Goal: Transaction & Acquisition: Purchase product/service

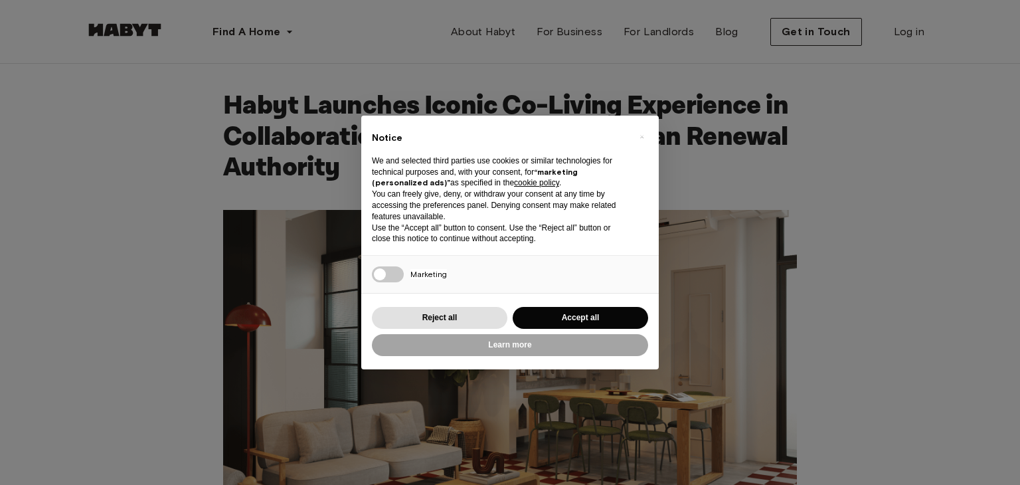
click at [898, 155] on div "× Notice We and selected third parties use cookies or similar technologies for …" at bounding box center [510, 242] width 1020 height 485
click at [66, 144] on div "× Notice We and selected third parties use cookies or similar technologies for …" at bounding box center [510, 242] width 1020 height 485
click at [905, 213] on div "× Notice We and selected third parties use cookies or similar technologies for …" at bounding box center [510, 242] width 1020 height 485
click at [0, 48] on div "× Notice We and selected third parties use cookies or similar technologies for …" at bounding box center [510, 242] width 1020 height 485
click at [464, 314] on button "Reject all" at bounding box center [440, 318] width 136 height 22
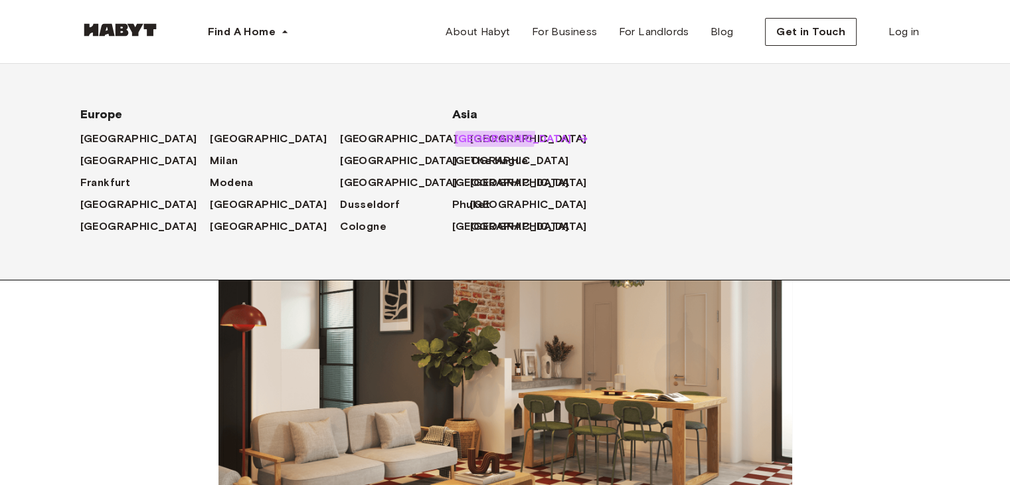
click at [494, 136] on span "[GEOGRAPHIC_DATA]" at bounding box center [513, 139] width 117 height 16
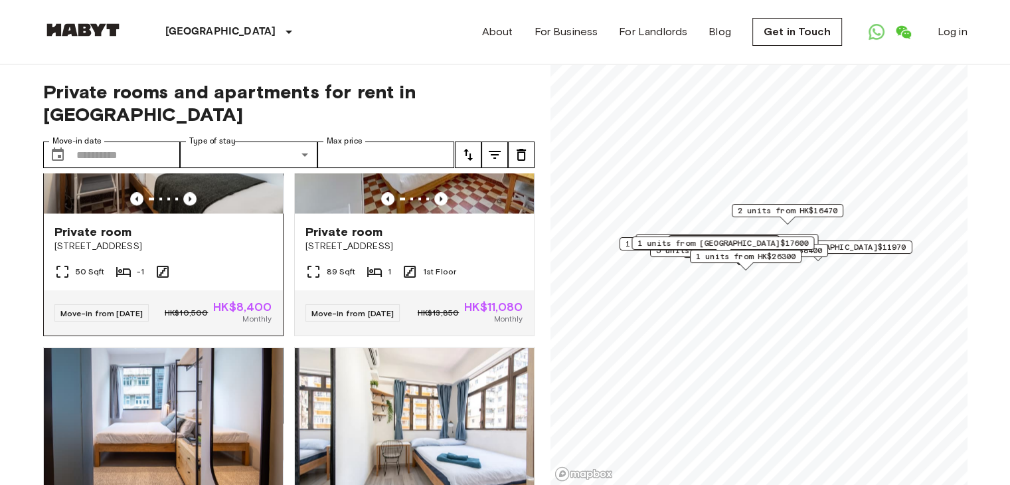
scroll to position [2479, 0]
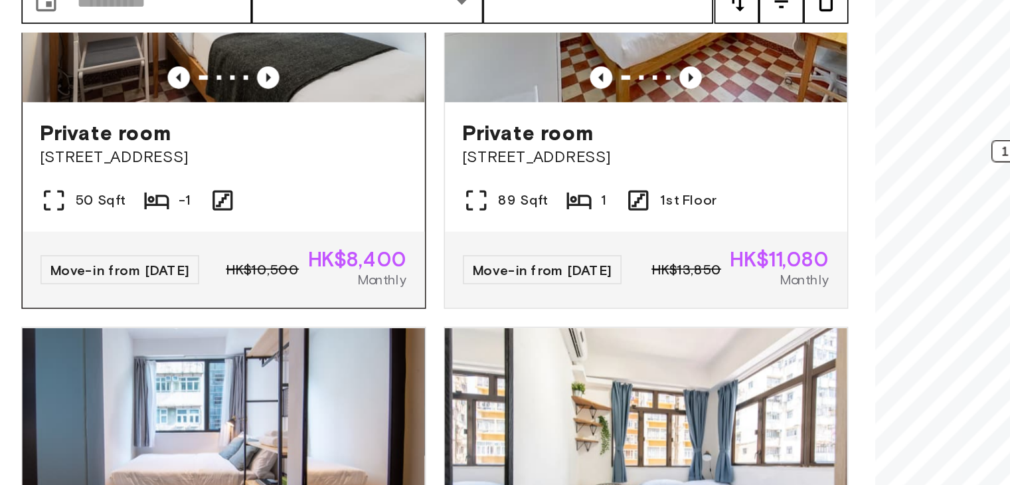
click at [208, 215] on img at bounding box center [163, 134] width 239 height 159
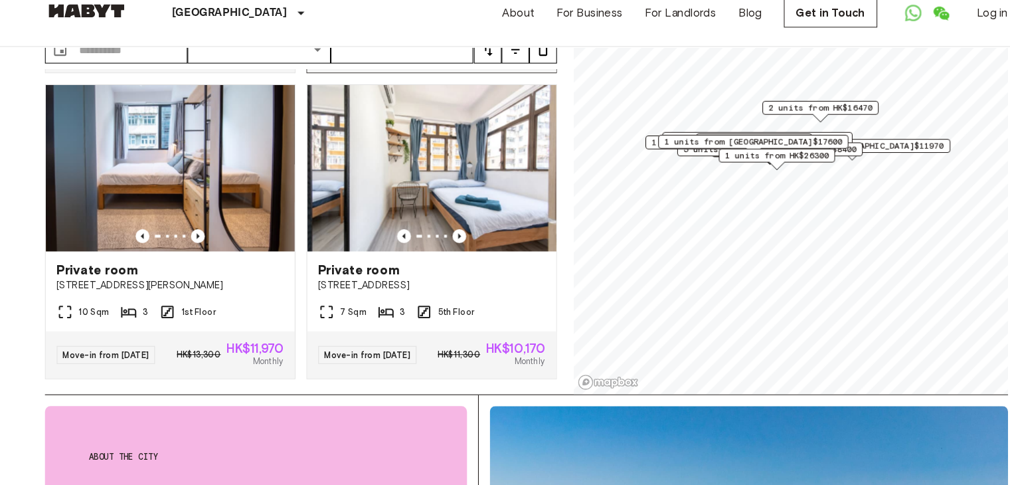
scroll to position [0, 0]
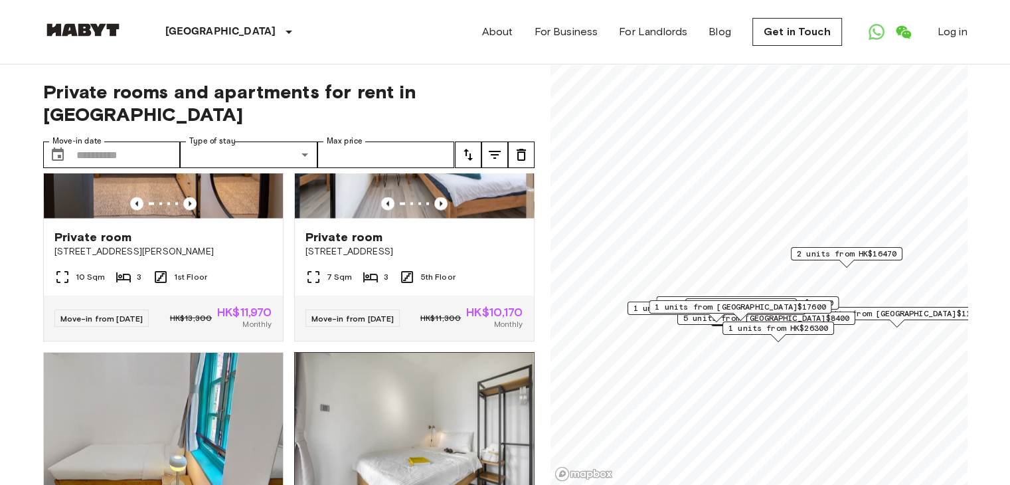
click at [354, 466] on img at bounding box center [414, 432] width 239 height 159
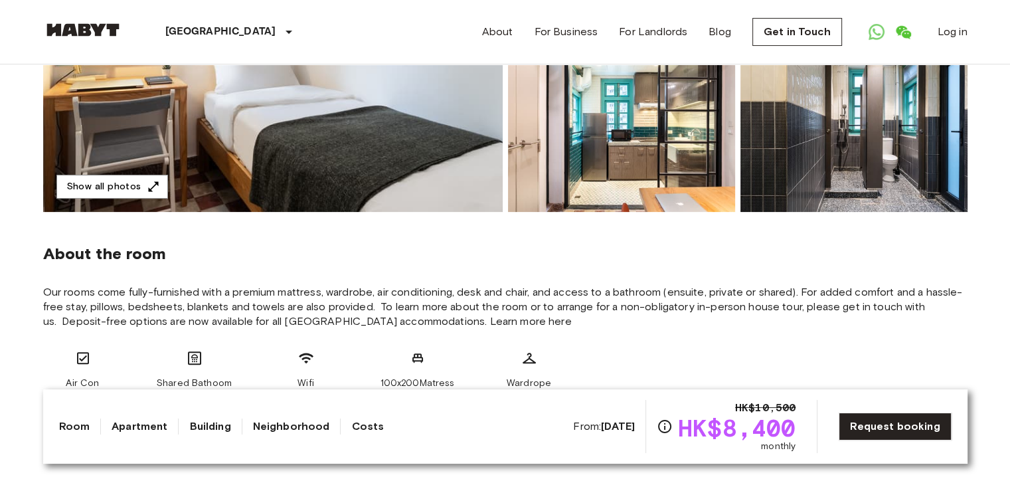
scroll to position [213, 0]
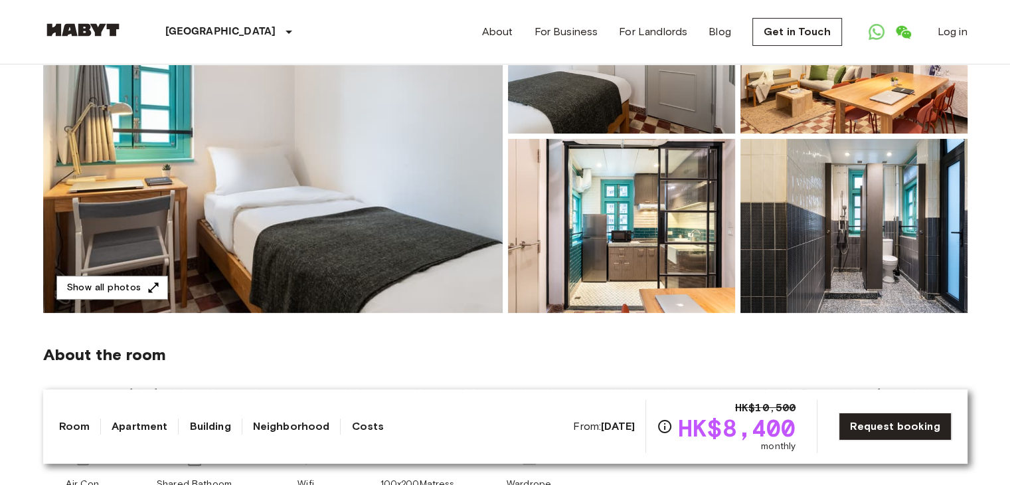
click at [355, 167] on img at bounding box center [273, 135] width 460 height 353
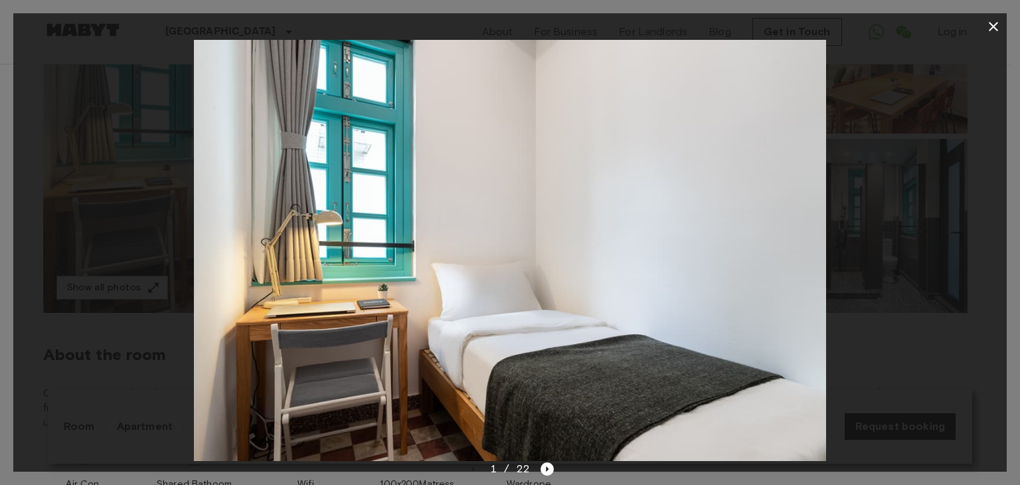
click at [359, 227] on img at bounding box center [510, 250] width 632 height 421
click at [994, 22] on icon "button" at bounding box center [994, 27] width 16 height 16
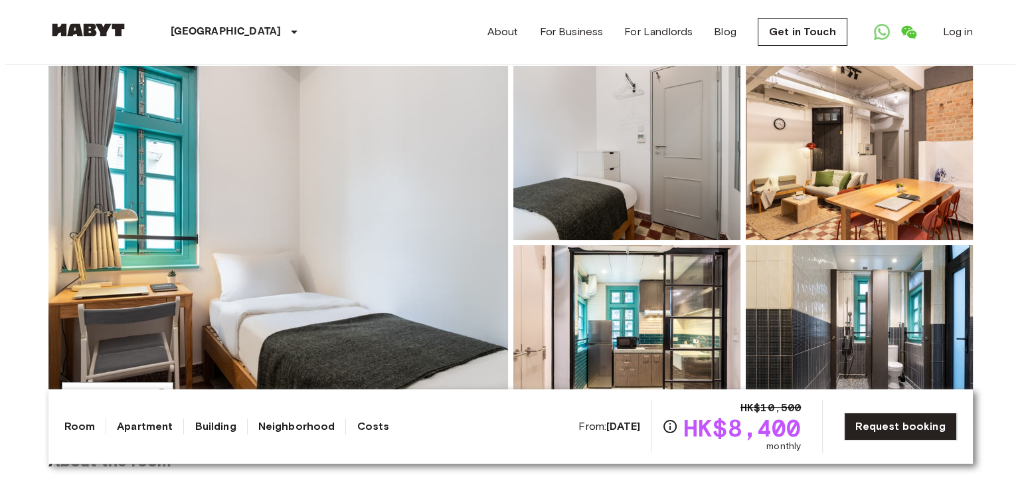
scroll to position [106, 0]
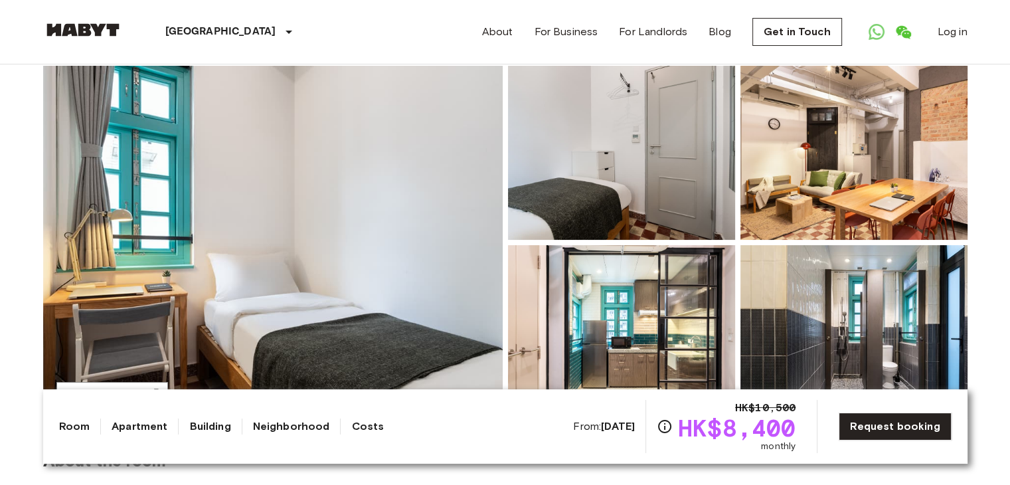
click at [825, 163] on img at bounding box center [854, 153] width 227 height 174
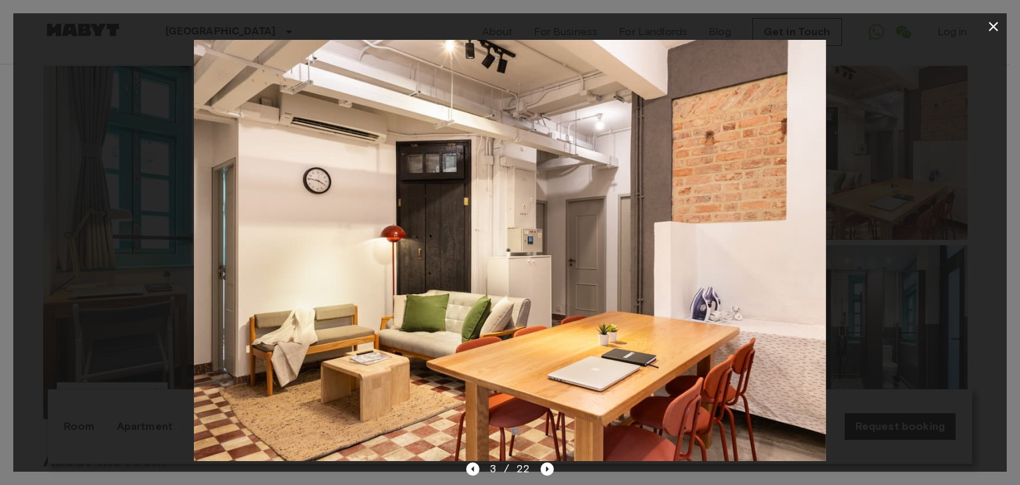
click at [786, 245] on img at bounding box center [510, 250] width 632 height 421
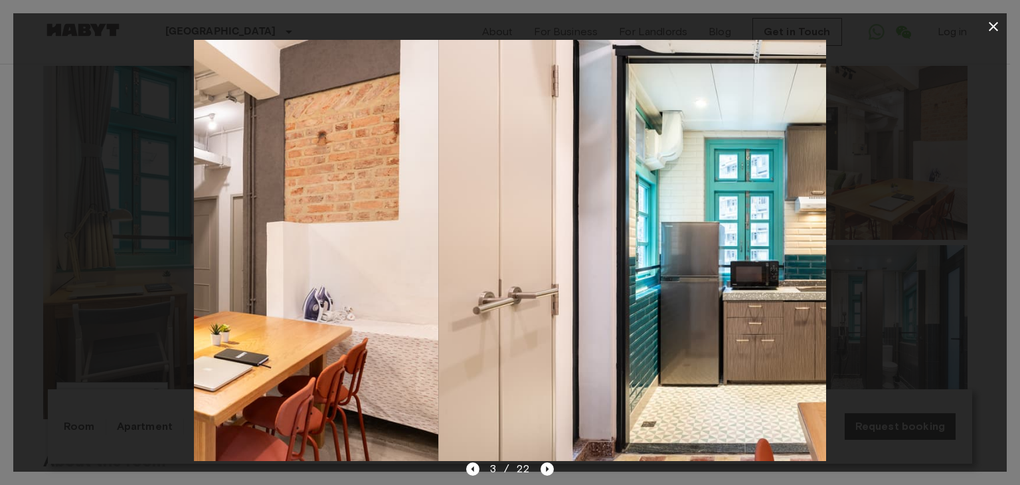
drag, startPoint x: 786, startPoint y: 246, endPoint x: 331, endPoint y: 72, distance: 487.0
click at [330, 72] on img at bounding box center [123, 250] width 632 height 421
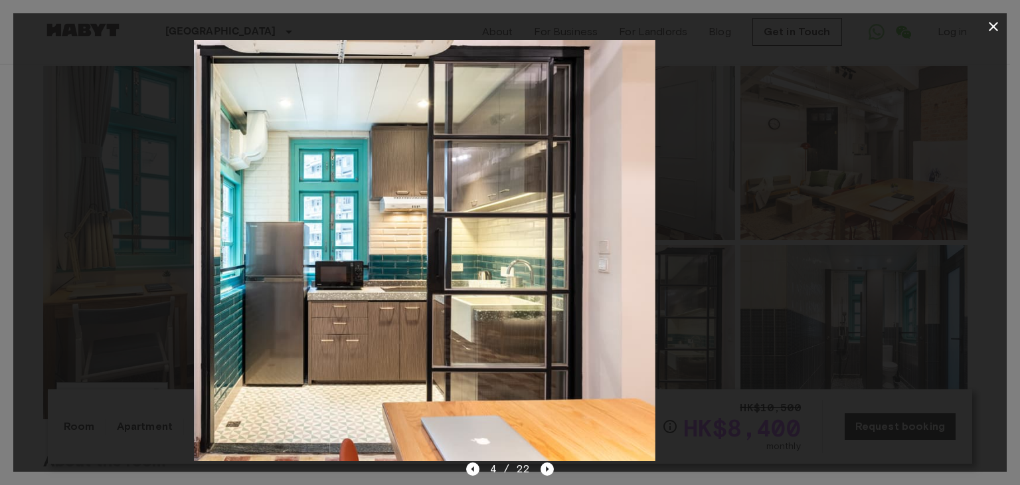
drag, startPoint x: 696, startPoint y: 244, endPoint x: 347, endPoint y: 127, distance: 368.5
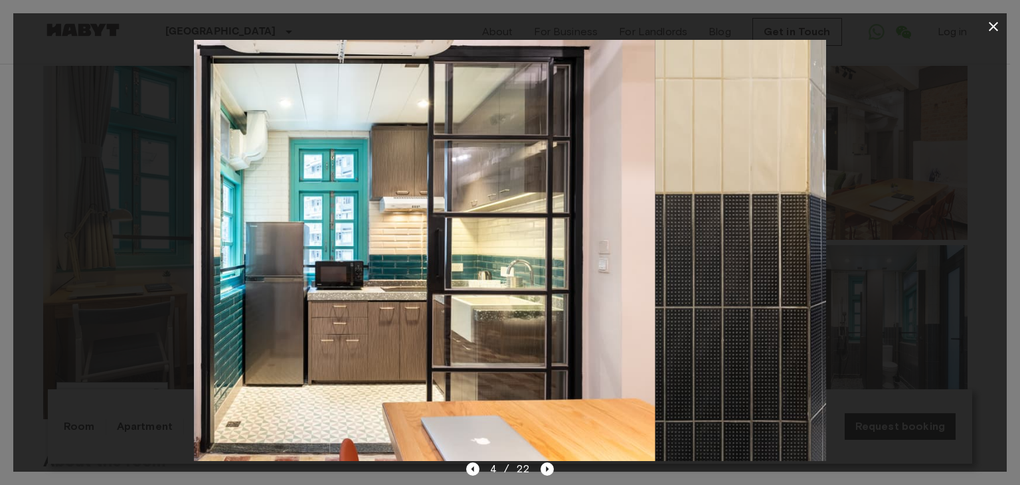
click at [347, 127] on img at bounding box center [339, 250] width 632 height 421
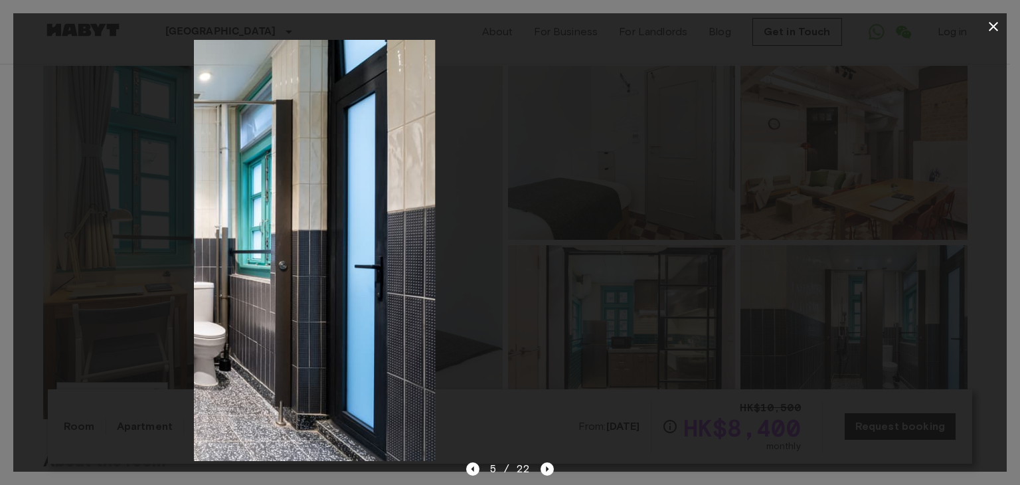
drag, startPoint x: 506, startPoint y: 184, endPoint x: 112, endPoint y: 191, distance: 394.0
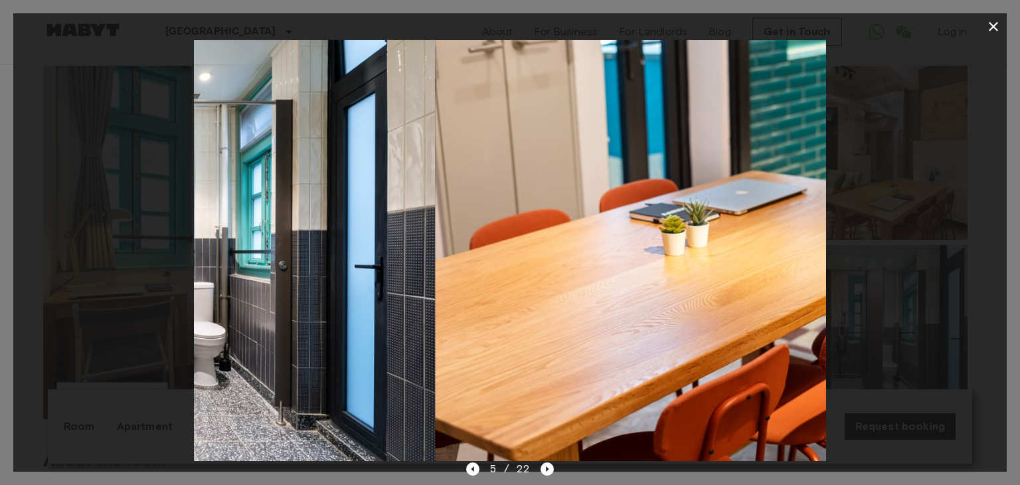
click at [112, 192] on div at bounding box center [510, 250] width 994 height 421
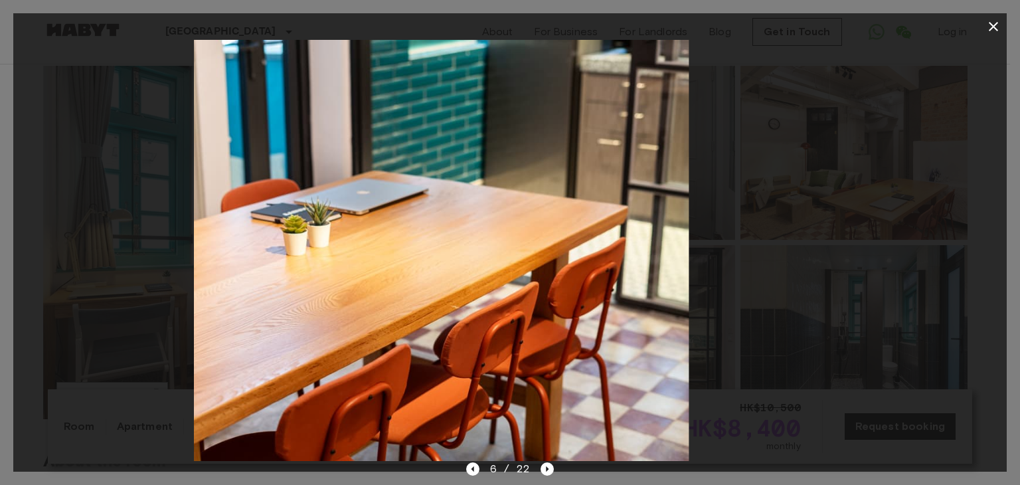
drag, startPoint x: 528, startPoint y: 312, endPoint x: 0, endPoint y: 118, distance: 562.6
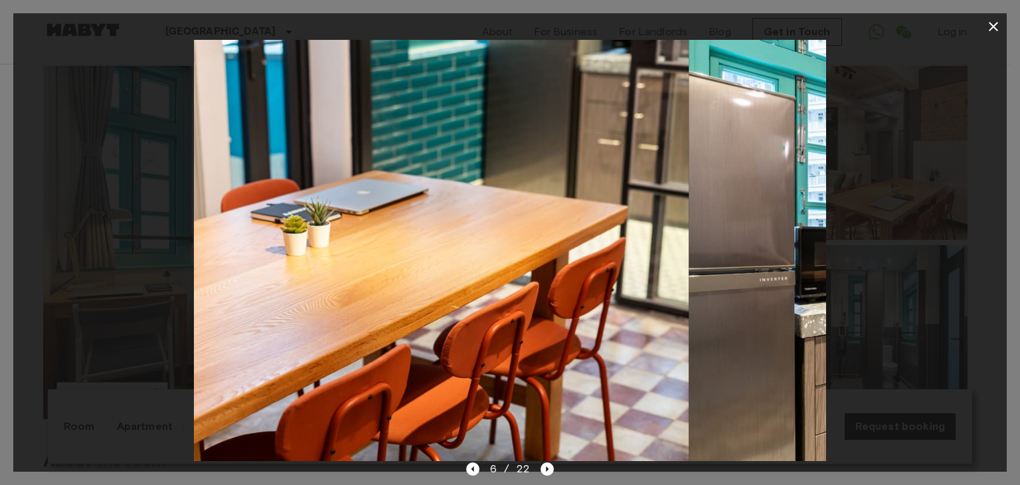
click at [0, 119] on div "6 / 22" at bounding box center [510, 242] width 1020 height 485
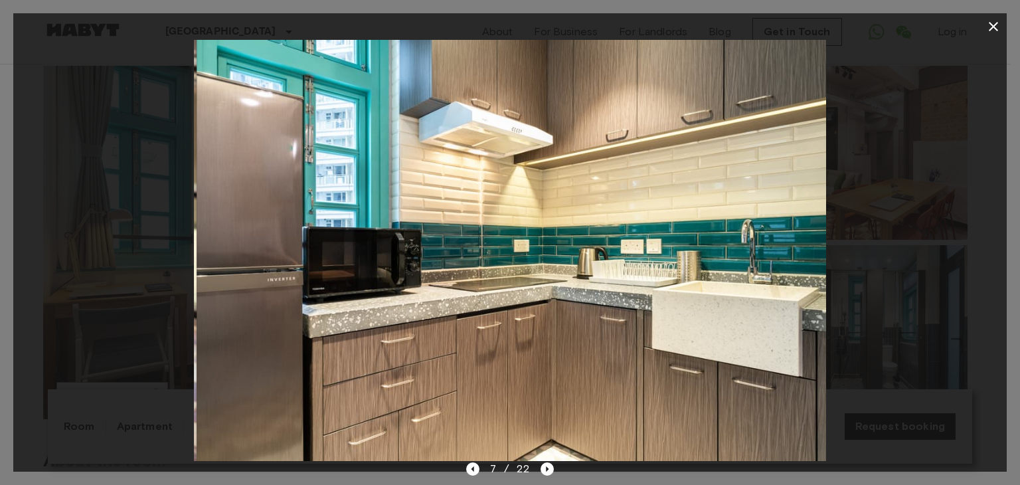
drag, startPoint x: 611, startPoint y: 297, endPoint x: 50, endPoint y: 178, distance: 573.2
click at [50, 178] on div at bounding box center [510, 250] width 994 height 421
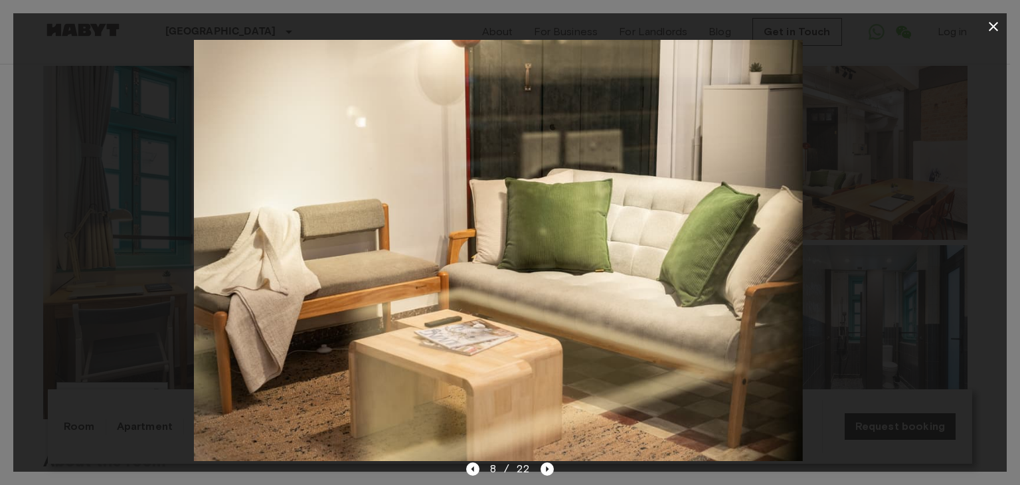
drag, startPoint x: 548, startPoint y: 205, endPoint x: 5, endPoint y: 113, distance: 551.1
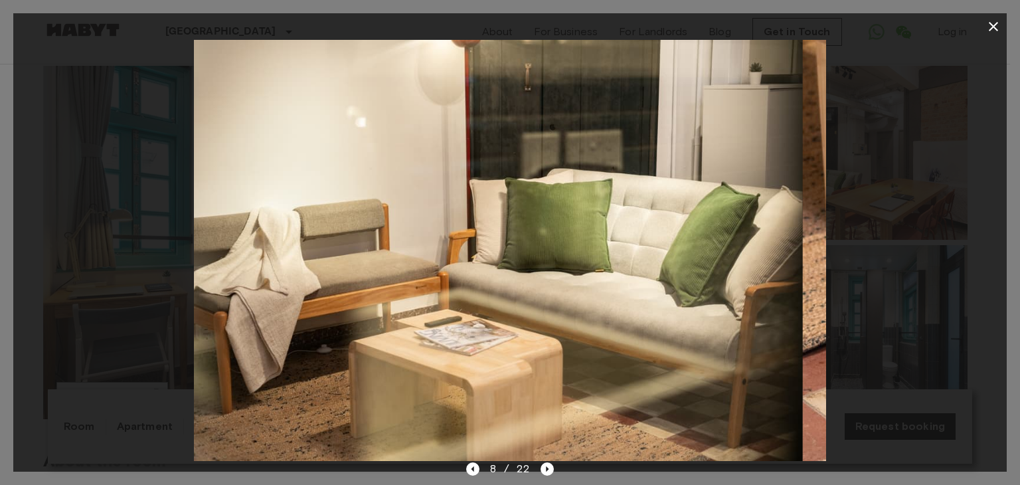
click at [5, 113] on div "8 / 22" at bounding box center [510, 242] width 1020 height 485
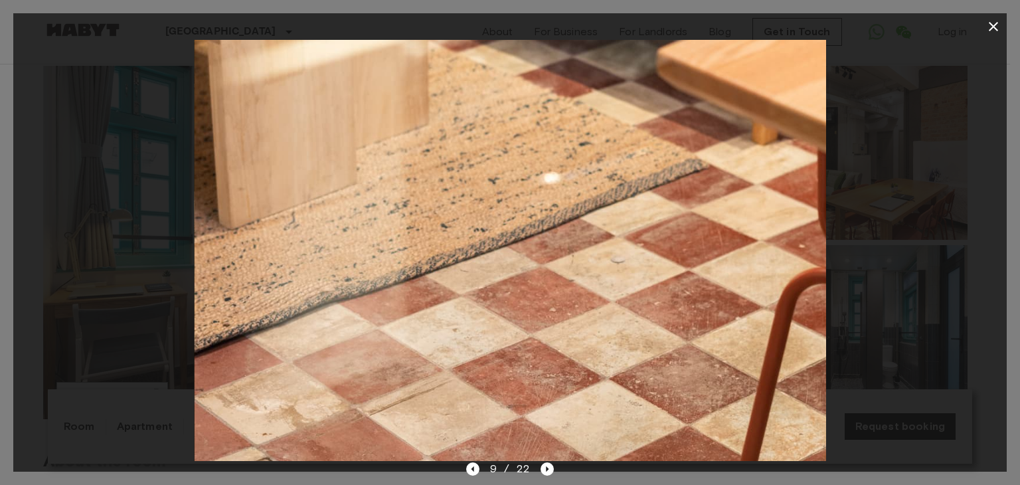
drag, startPoint x: 496, startPoint y: 222, endPoint x: 133, endPoint y: 129, distance: 375.1
click at [133, 129] on div at bounding box center [510, 250] width 994 height 421
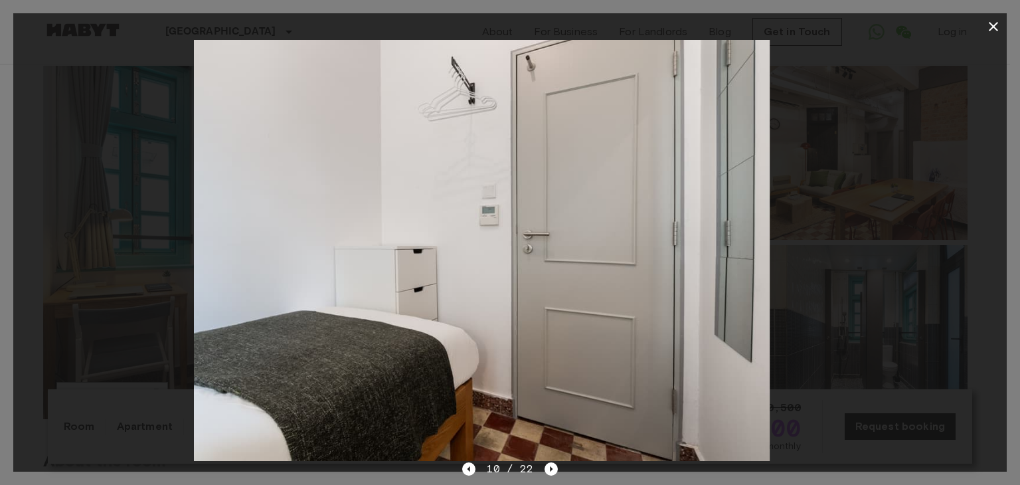
drag, startPoint x: 624, startPoint y: 248, endPoint x: 147, endPoint y: 179, distance: 481.3
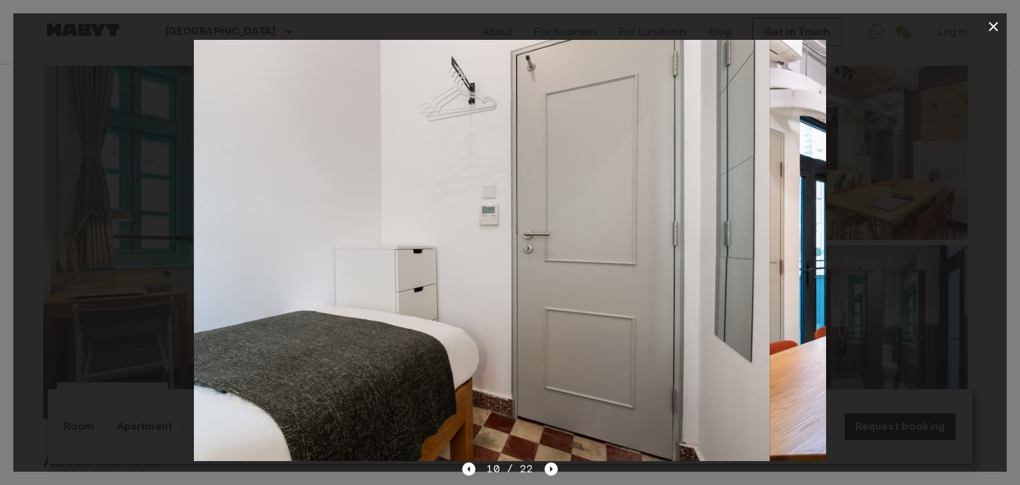
click at [147, 179] on div at bounding box center [510, 250] width 994 height 421
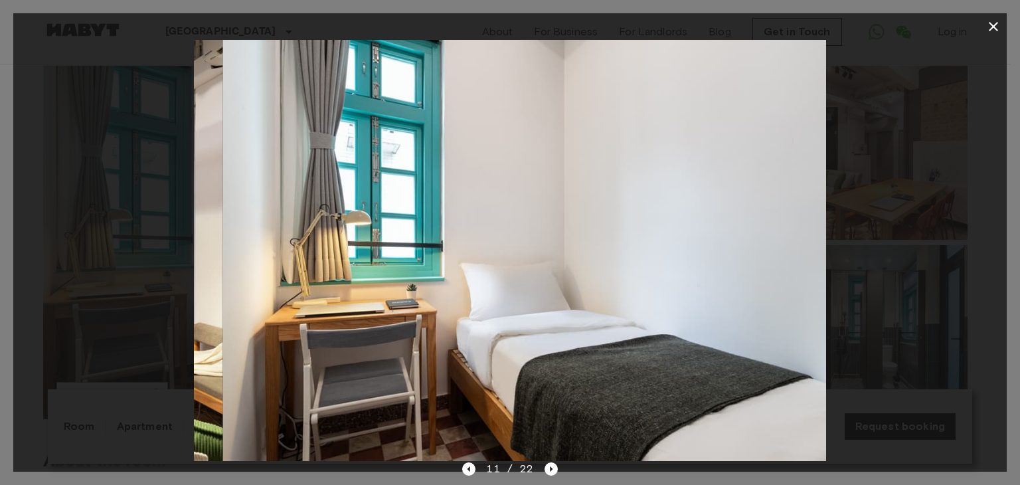
drag, startPoint x: 609, startPoint y: 300, endPoint x: 8, endPoint y: 265, distance: 601.6
click at [0, 274] on div "11 / 22" at bounding box center [510, 242] width 1020 height 485
